Goal: Register for event/course

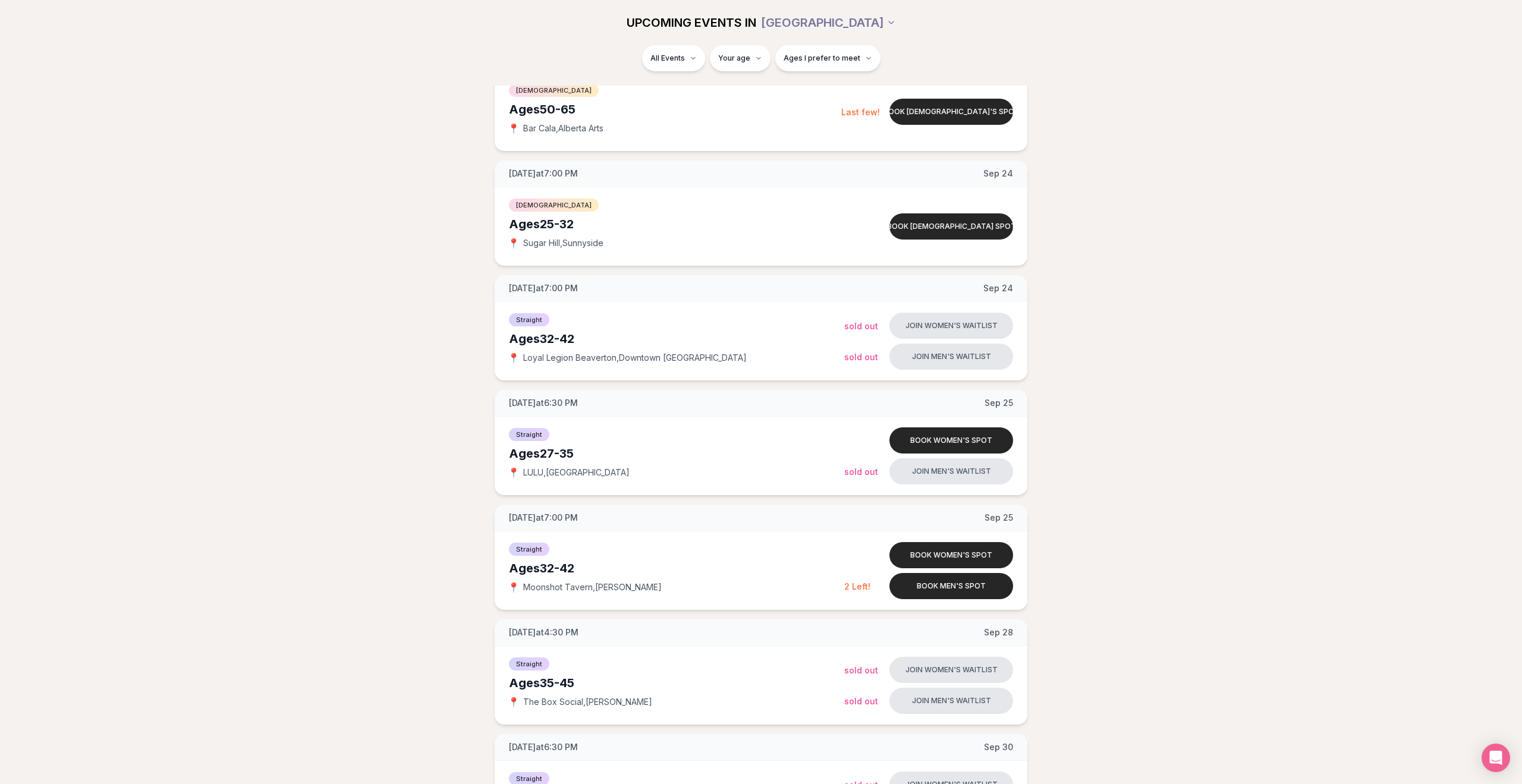
scroll to position [1027, 0]
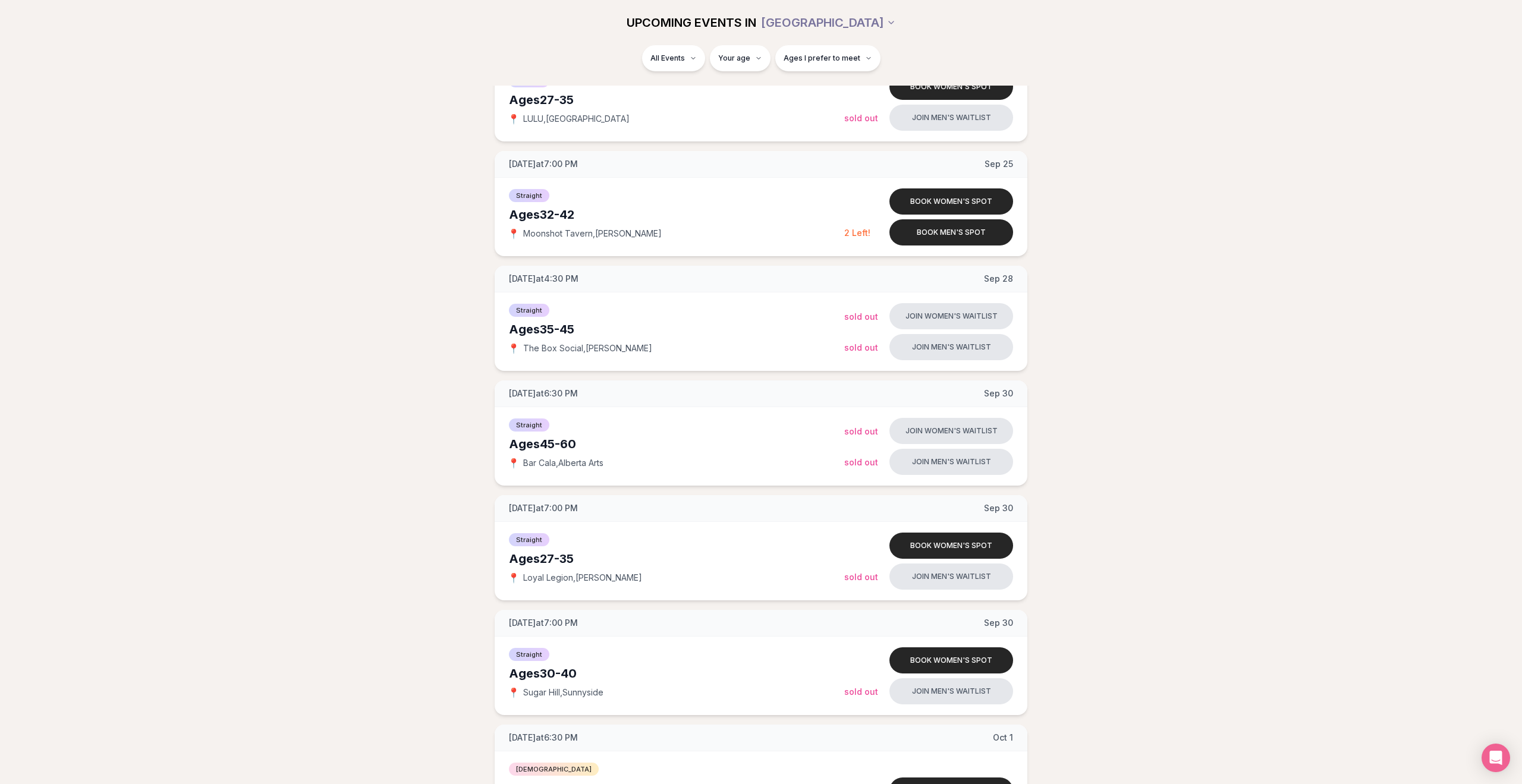
scroll to position [1150, 0]
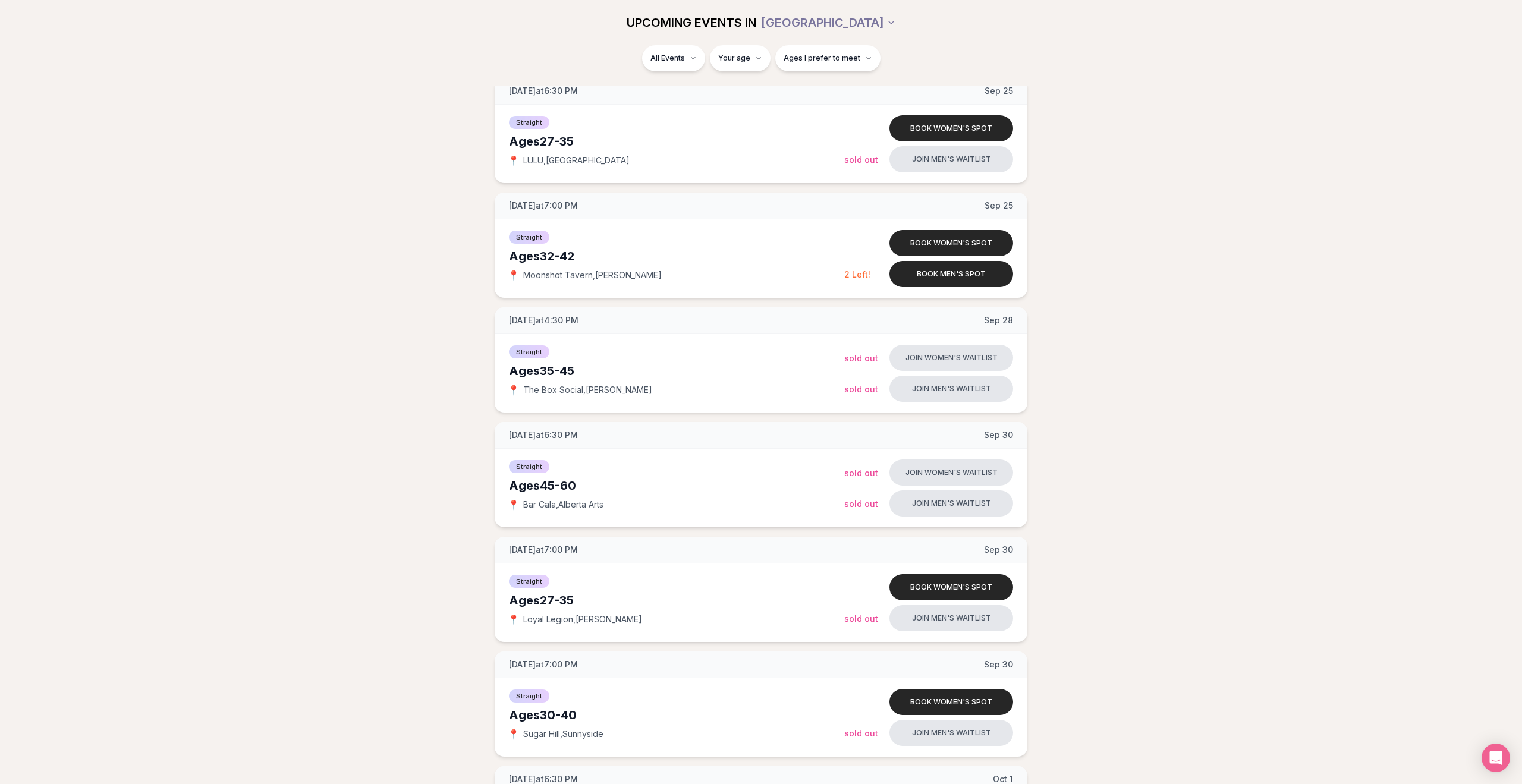
scroll to position [1057, 0]
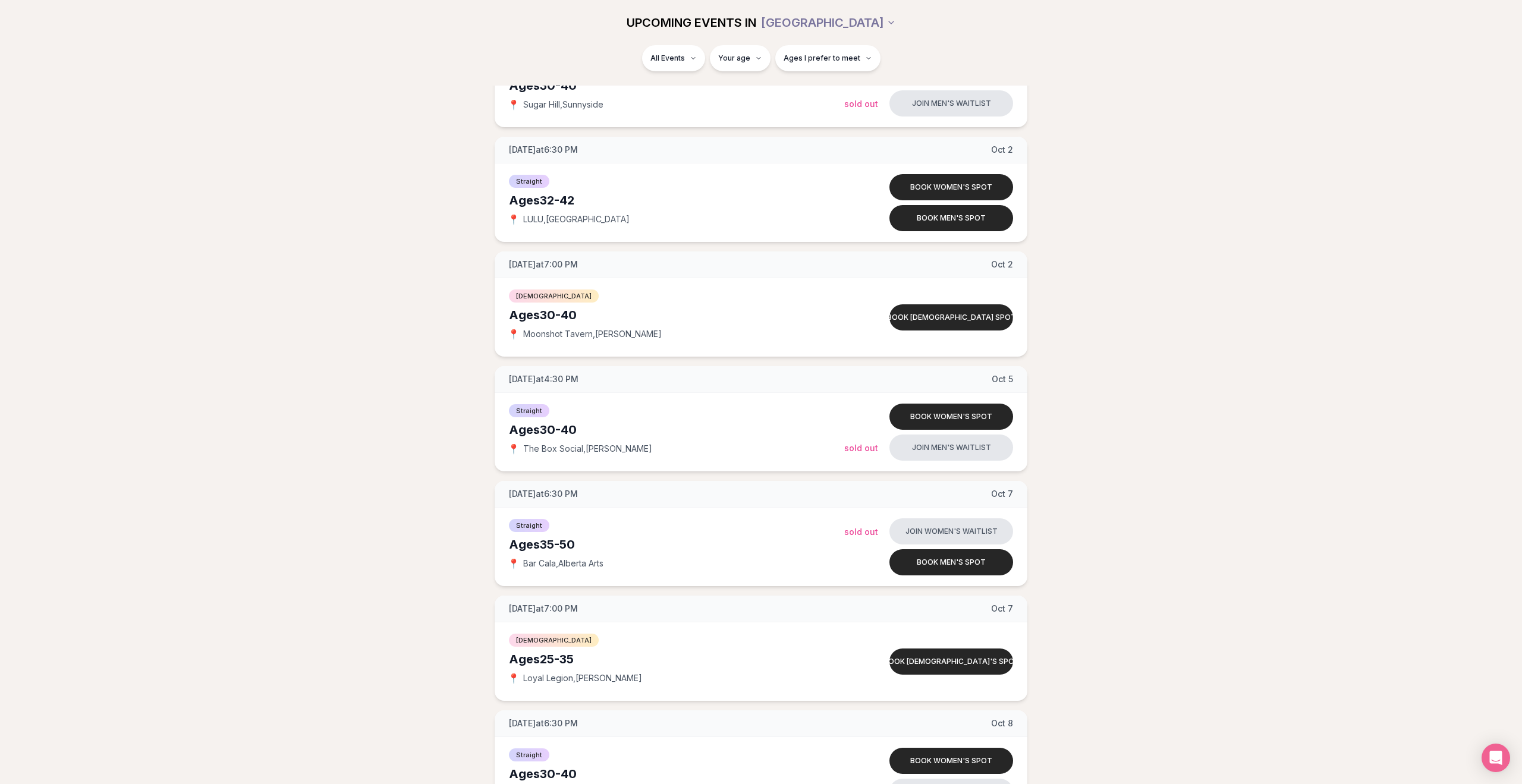
scroll to position [1833, 0]
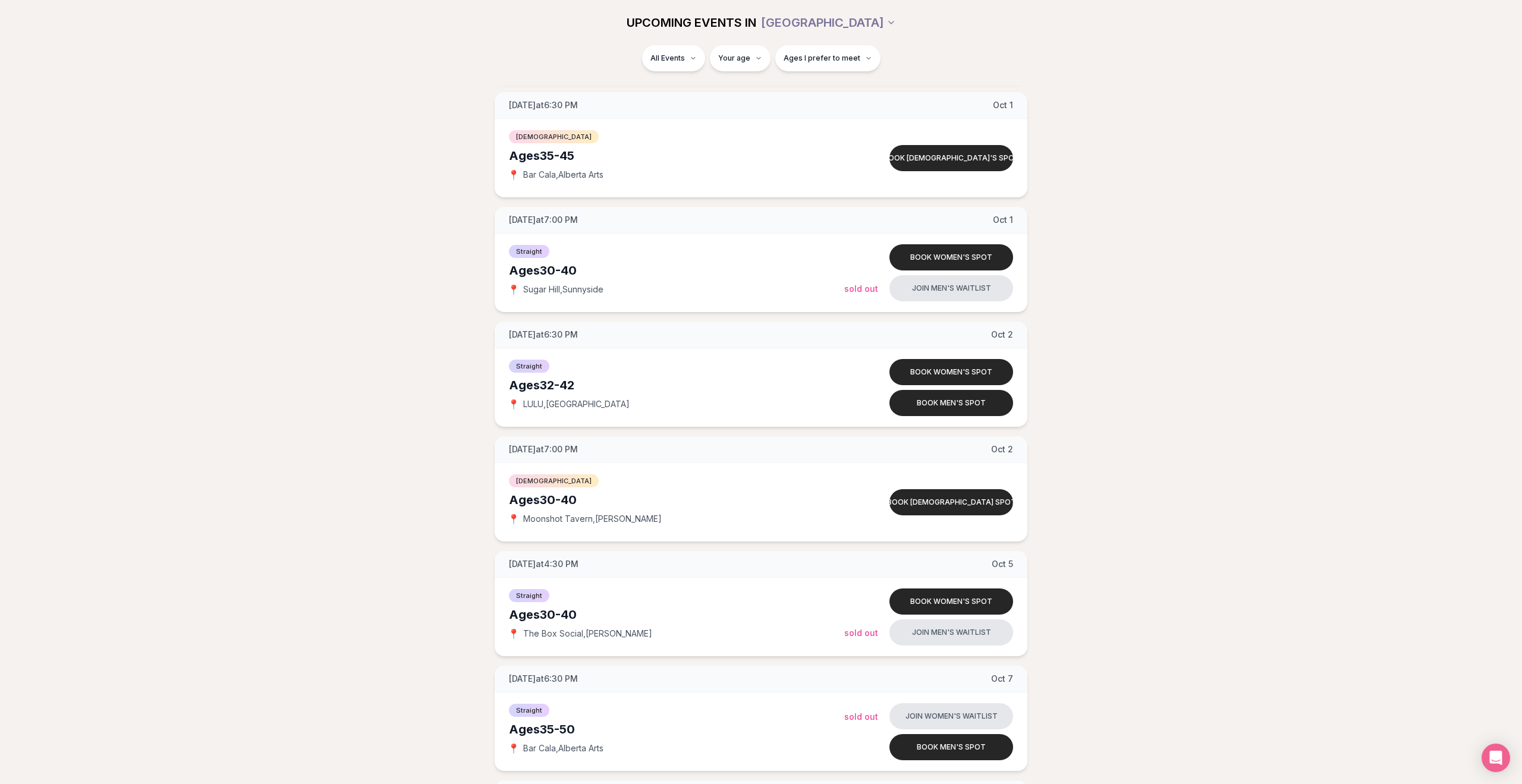
scroll to position [1676, 0]
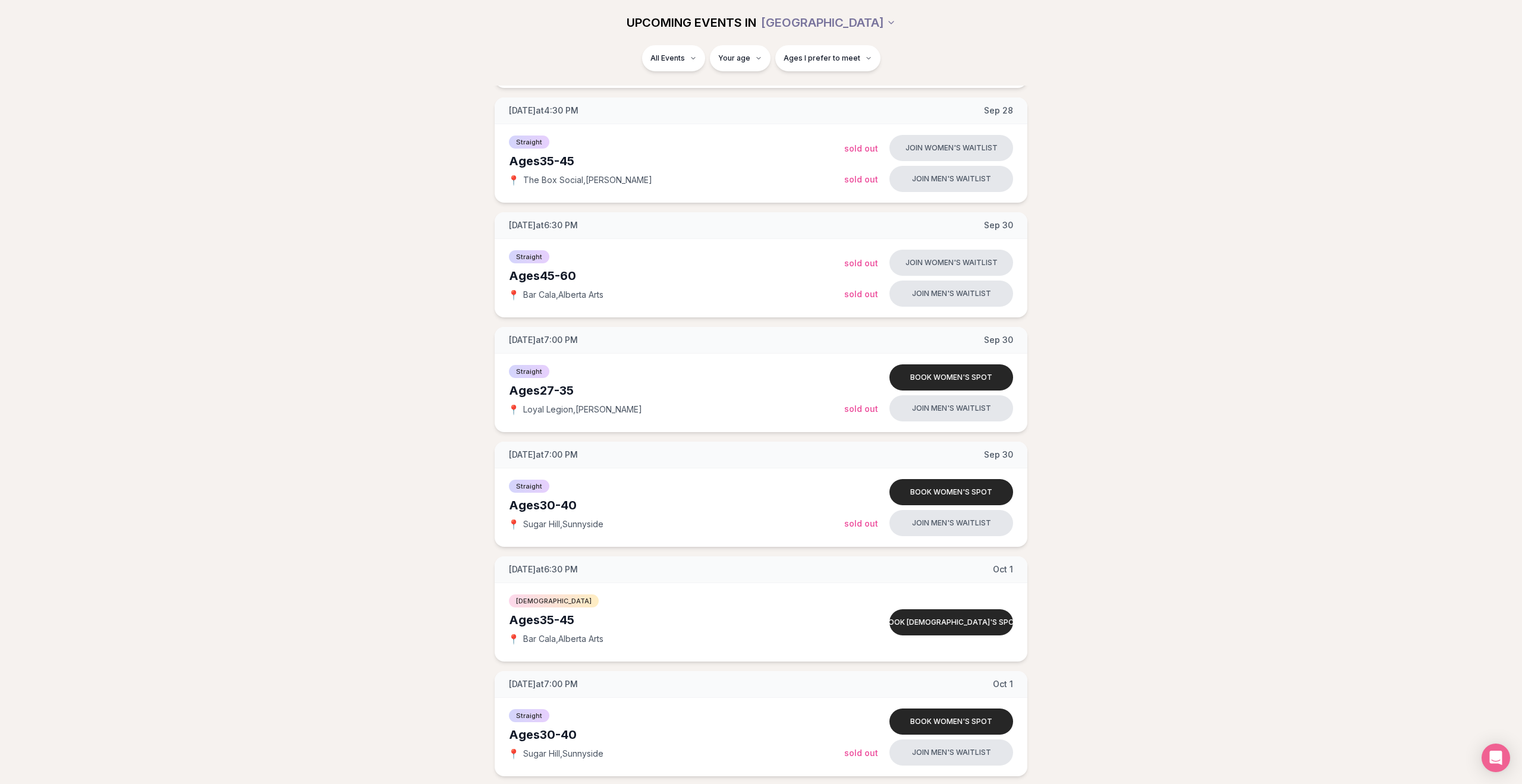
scroll to position [1188, 0]
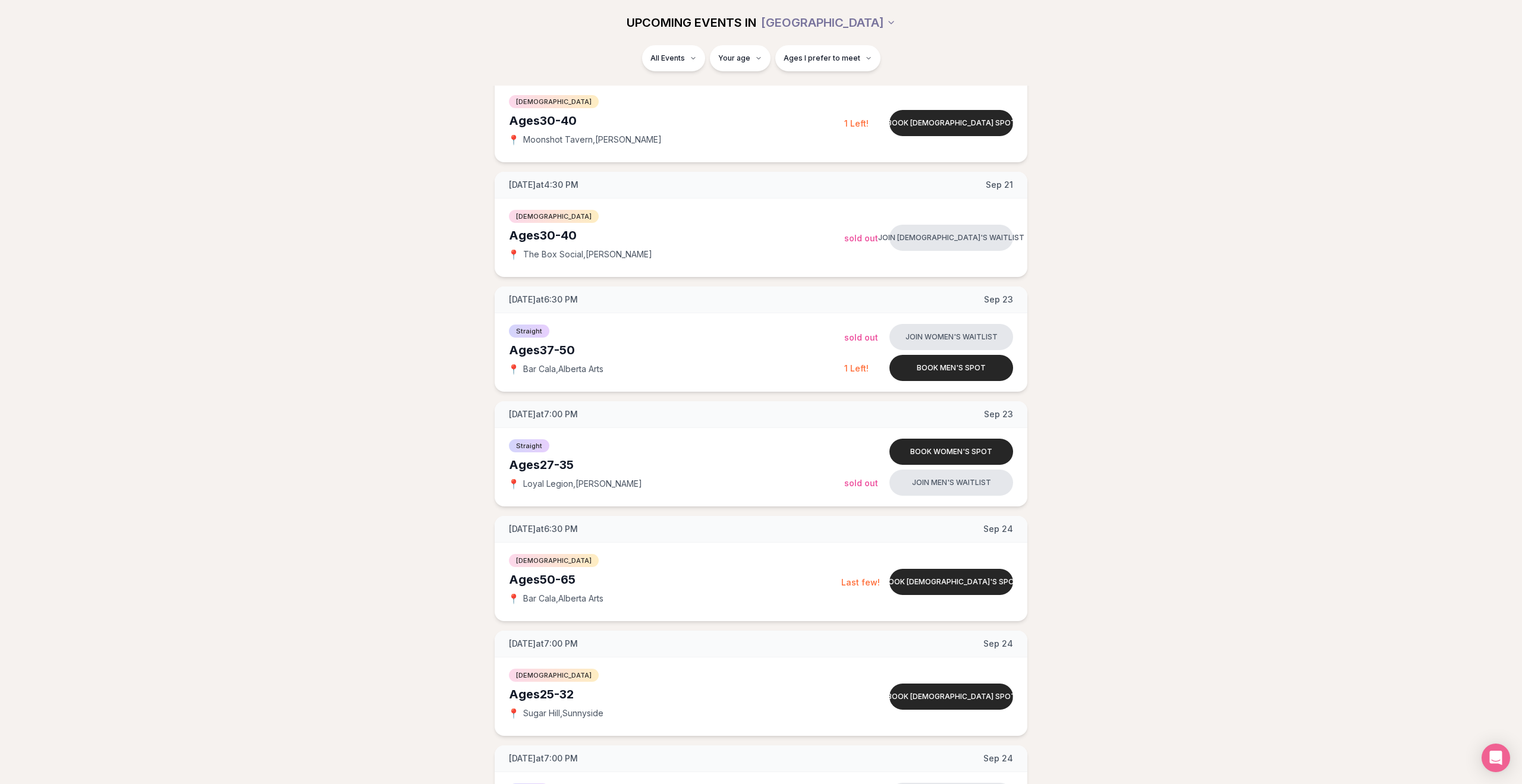
scroll to position [190, 0]
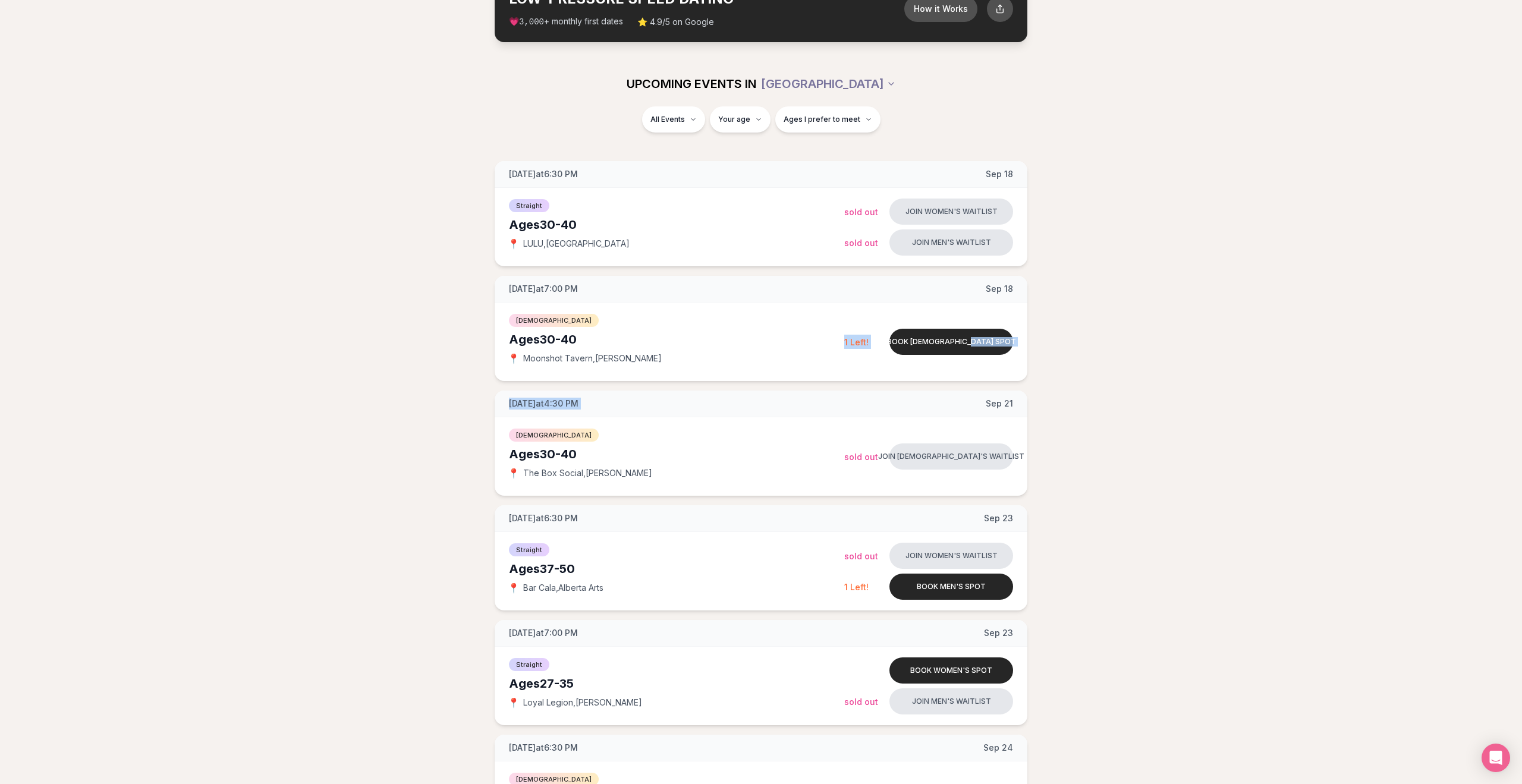
drag, startPoint x: 1170, startPoint y: 369, endPoint x: 1170, endPoint y: 383, distance: 14.0
